Goal: Navigation & Orientation: Understand site structure

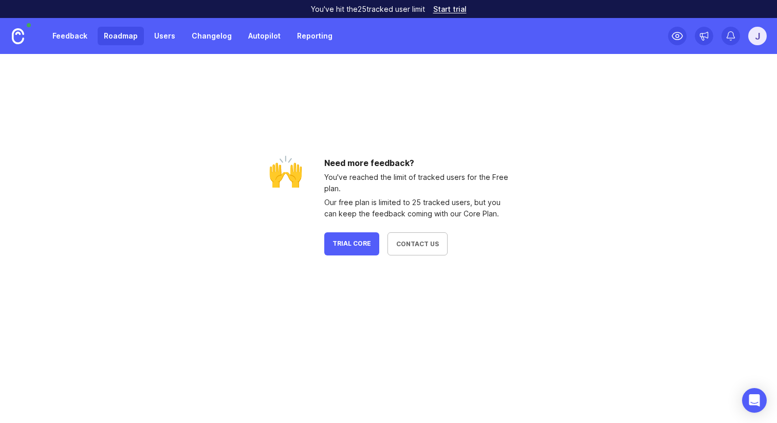
click at [179, 38] on div "Feedback Roadmap Users Changelog Autopilot Reporting" at bounding box center [192, 36] width 293 height 19
click at [165, 37] on link "Users" at bounding box center [164, 36] width 33 height 19
click at [203, 37] on link "Changelog" at bounding box center [212, 36] width 52 height 19
click at [250, 37] on link "Autopilot" at bounding box center [264, 36] width 45 height 19
click at [307, 37] on link "Reporting" at bounding box center [315, 36] width 48 height 19
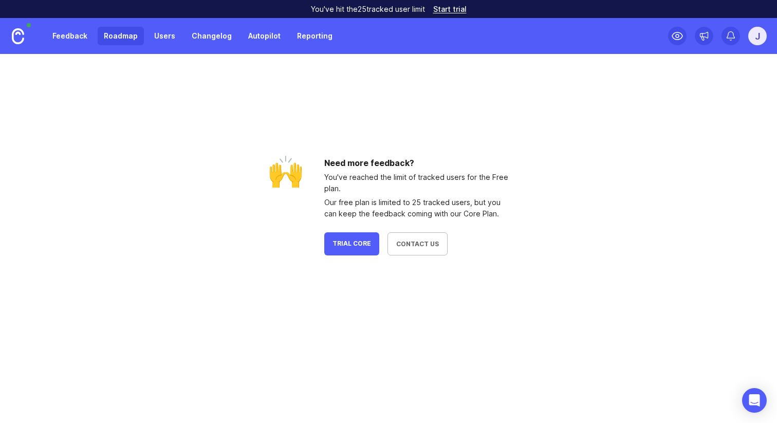
click at [236, 42] on div "Feedback Roadmap Users Changelog Autopilot Reporting" at bounding box center [192, 36] width 293 height 19
click at [223, 37] on link "Changelog" at bounding box center [212, 36] width 52 height 19
click at [445, 10] on link "Start trial" at bounding box center [449, 9] width 33 height 7
click at [761, 41] on div "j" at bounding box center [758, 36] width 19 height 19
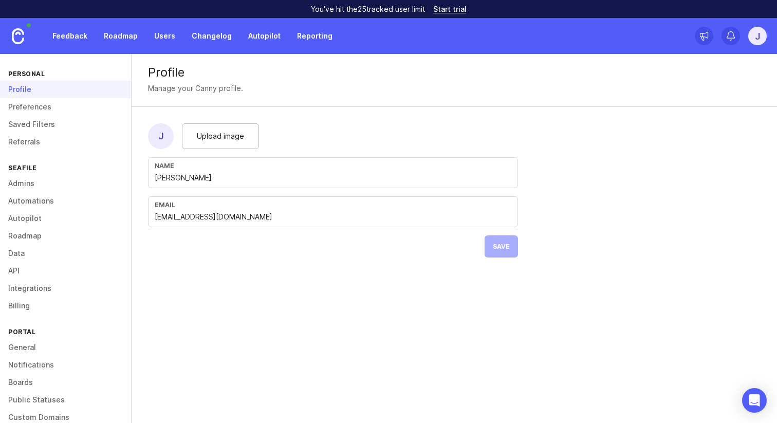
click at [46, 201] on link "Automations" at bounding box center [65, 200] width 131 height 17
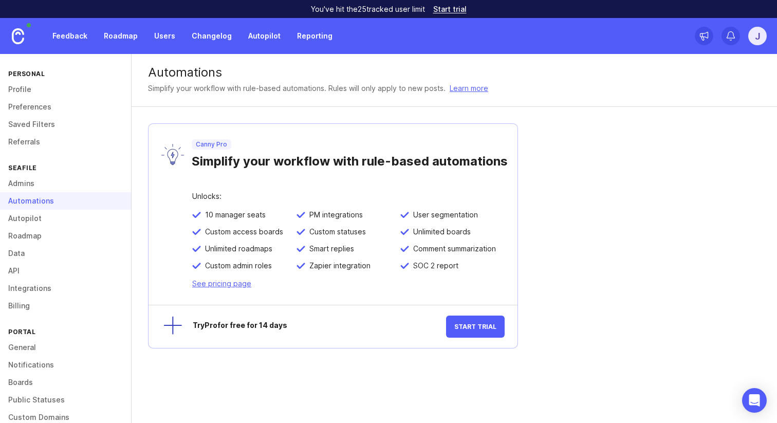
click at [28, 189] on link "Admins" at bounding box center [65, 183] width 131 height 17
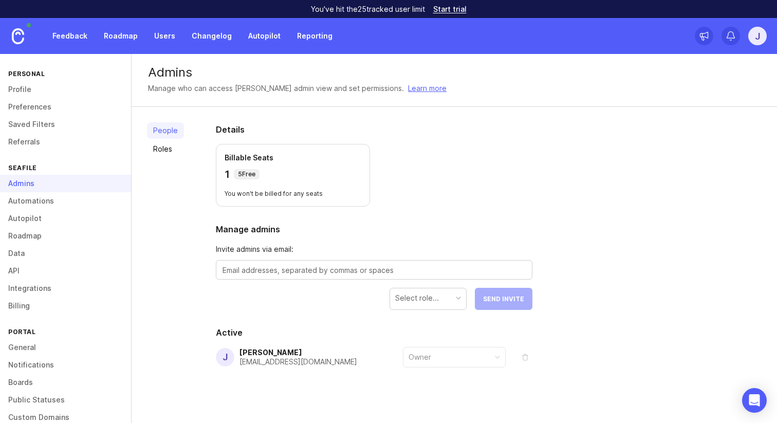
click at [32, 203] on link "Automations" at bounding box center [65, 200] width 131 height 17
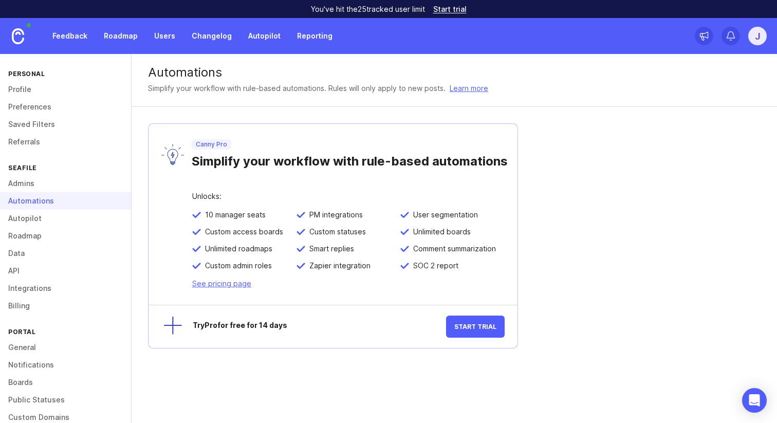
click at [33, 221] on link "Autopilot" at bounding box center [65, 218] width 131 height 17
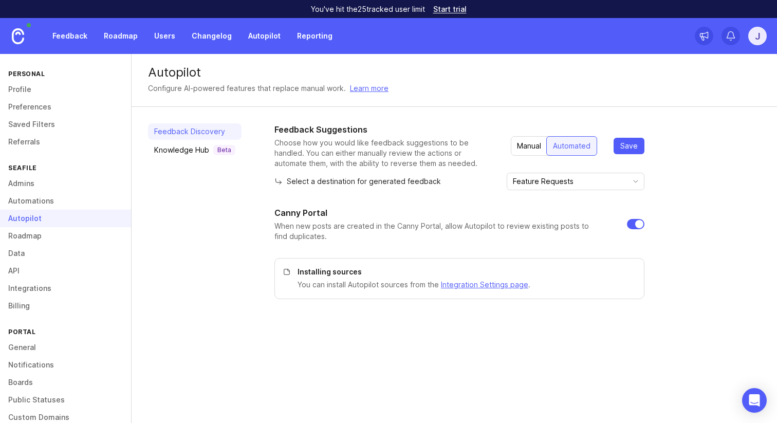
click at [120, 30] on link "Roadmap" at bounding box center [121, 36] width 46 height 19
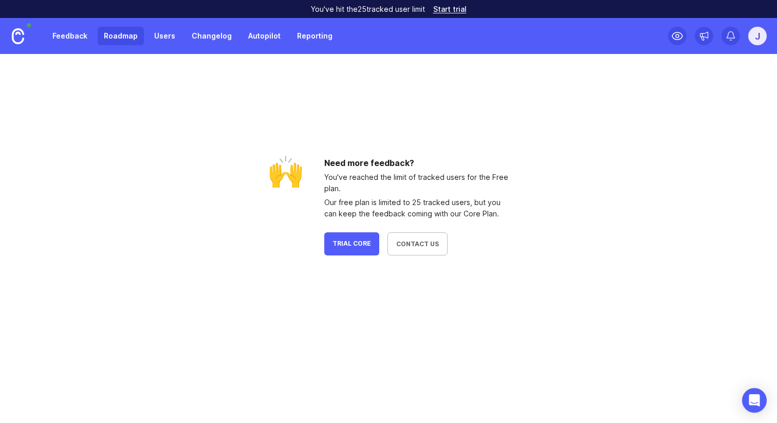
click at [58, 35] on link "Feedback" at bounding box center [69, 36] width 47 height 19
click at [126, 34] on link "Roadmap" at bounding box center [121, 36] width 46 height 19
click at [188, 38] on link "Changelog" at bounding box center [212, 36] width 52 height 19
click at [620, 221] on div "🙌 Need more feedback? You've reached the limit of tracked users for the Free pl…" at bounding box center [389, 206] width 494 height 99
click at [224, 131] on div "🙌 Need more feedback? You've reached the limit of tracked users for the Free pl…" at bounding box center [389, 155] width 494 height 202
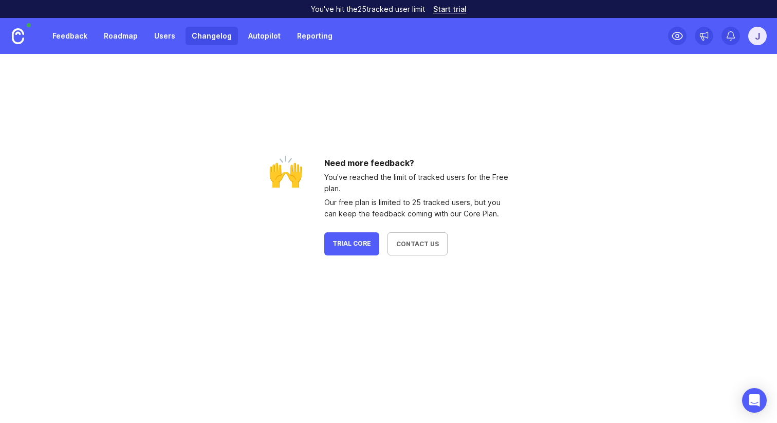
click at [143, 48] on div "Feedback Roadmap Users Changelog Autopilot Reporting" at bounding box center [169, 36] width 339 height 36
click at [125, 34] on link "Roadmap" at bounding box center [121, 36] width 46 height 19
click at [29, 33] on link at bounding box center [18, 36] width 36 height 36
click at [67, 34] on link "Feedback" at bounding box center [69, 36] width 47 height 19
click at [117, 38] on link "Roadmap" at bounding box center [121, 36] width 46 height 19
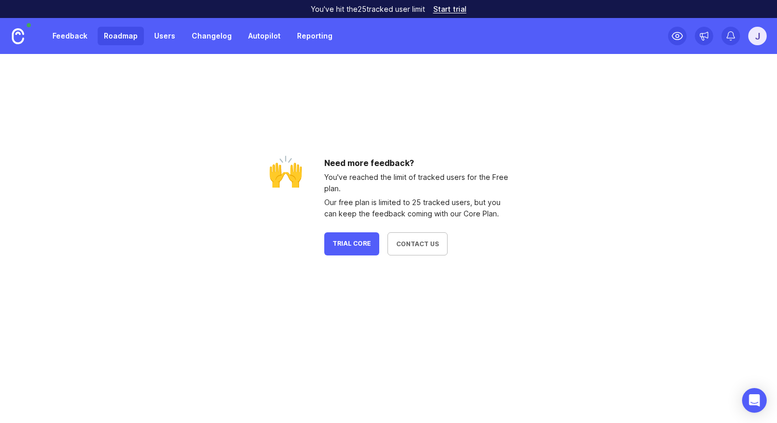
click at [72, 37] on link "Feedback" at bounding box center [69, 36] width 47 height 19
click at [753, 38] on div "j" at bounding box center [758, 36] width 19 height 19
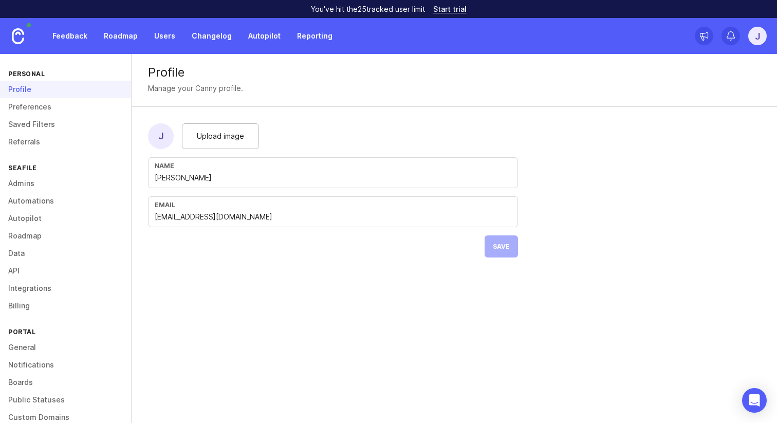
click at [48, 107] on link "Preferences" at bounding box center [65, 106] width 131 height 17
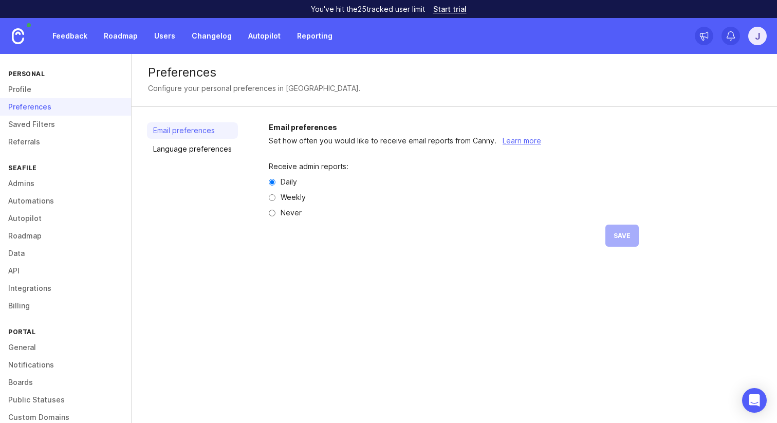
click at [35, 87] on link "Profile" at bounding box center [65, 89] width 131 height 17
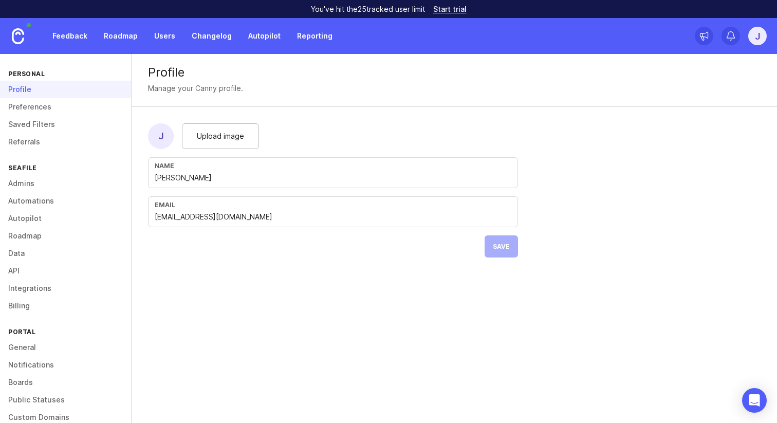
click at [33, 180] on link "Admins" at bounding box center [65, 183] width 131 height 17
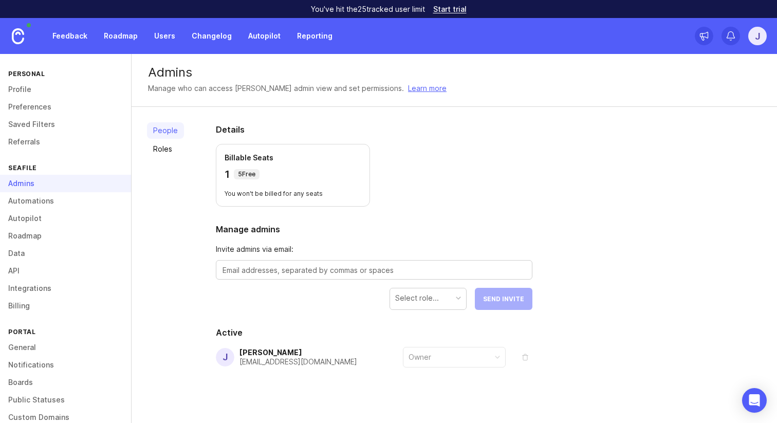
click at [47, 195] on link "Automations" at bounding box center [65, 200] width 131 height 17
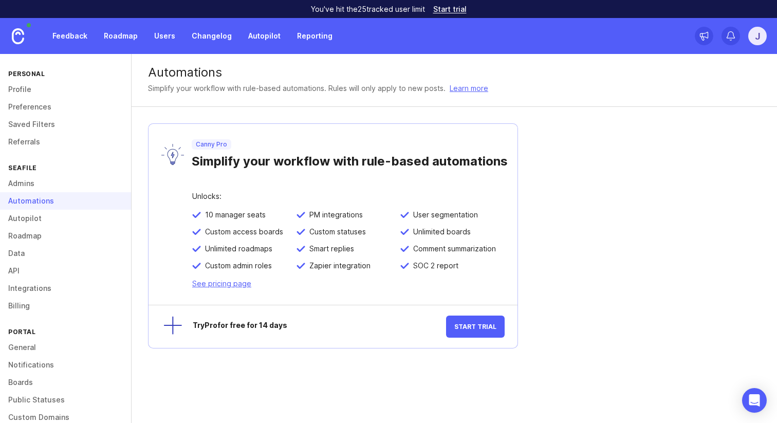
click at [41, 208] on div "Automations" at bounding box center [65, 200] width 131 height 17
click at [33, 224] on link "Autopilot" at bounding box center [65, 218] width 131 height 17
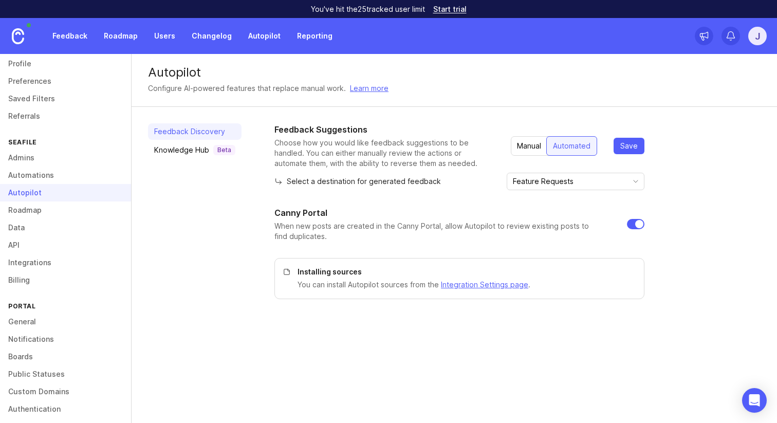
scroll to position [43, 0]
